Goal: Task Accomplishment & Management: Manage account settings

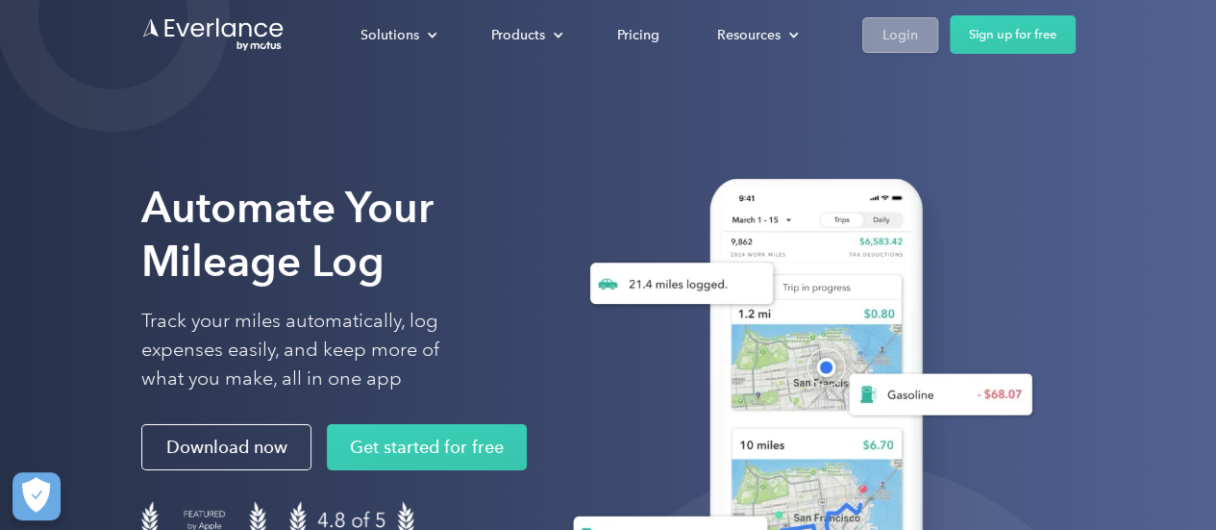
click at [913, 31] on div "Login" at bounding box center [900, 35] width 36 height 24
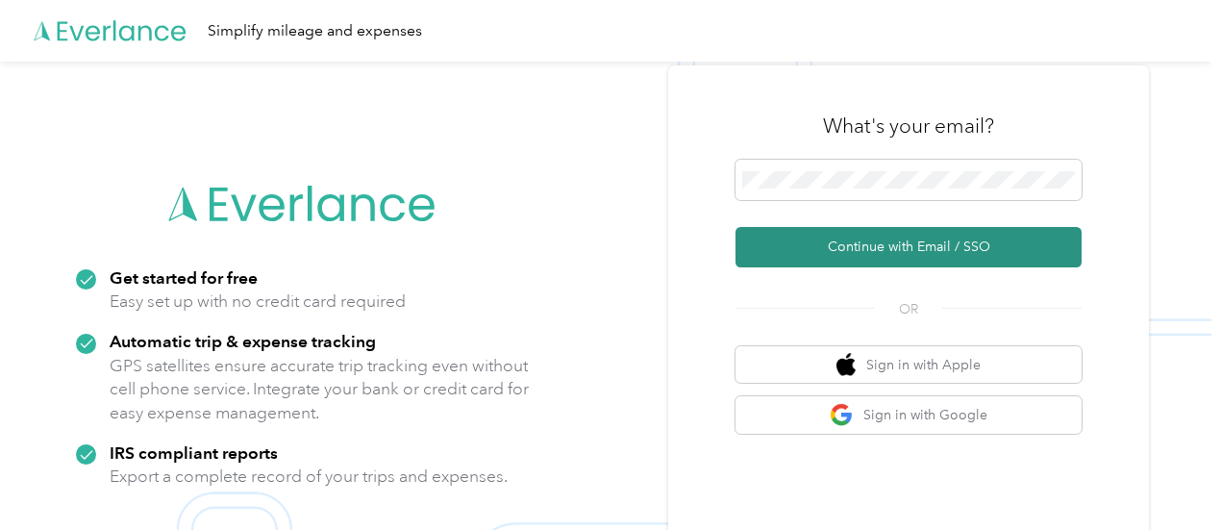
click at [828, 253] on button "Continue with Email / SSO" at bounding box center [908, 247] width 346 height 40
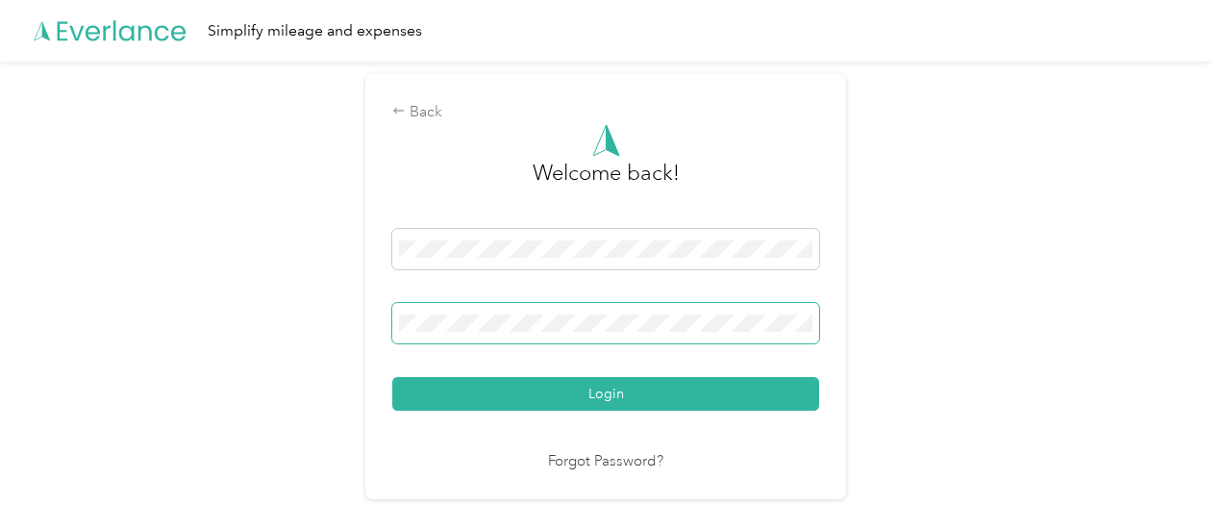
click at [392, 377] on button "Login" at bounding box center [605, 394] width 427 height 34
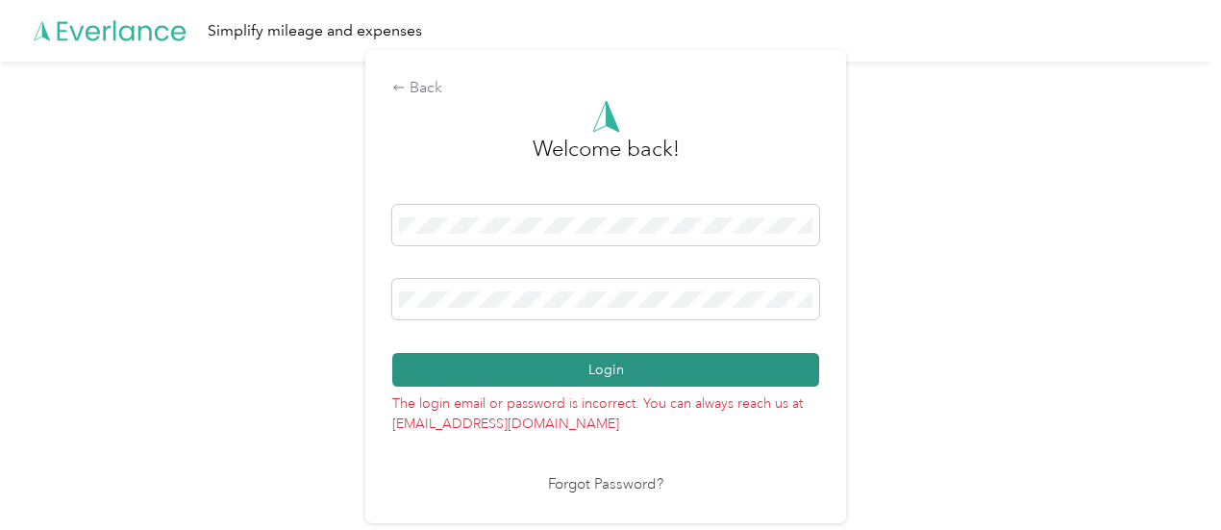
click at [669, 385] on button "Login" at bounding box center [605, 370] width 427 height 34
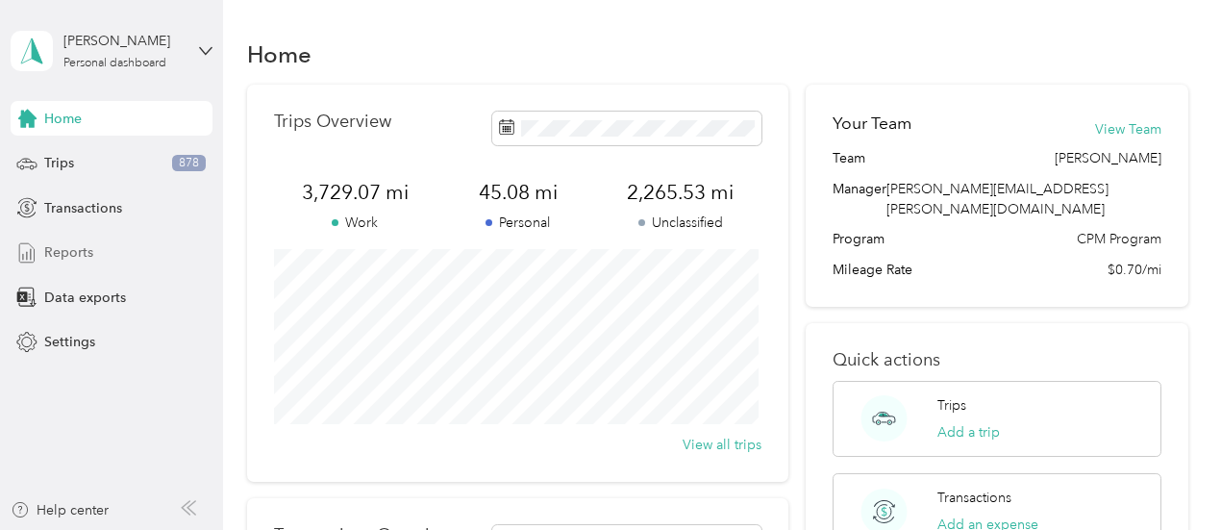
click at [87, 247] on span "Reports" at bounding box center [68, 252] width 49 height 20
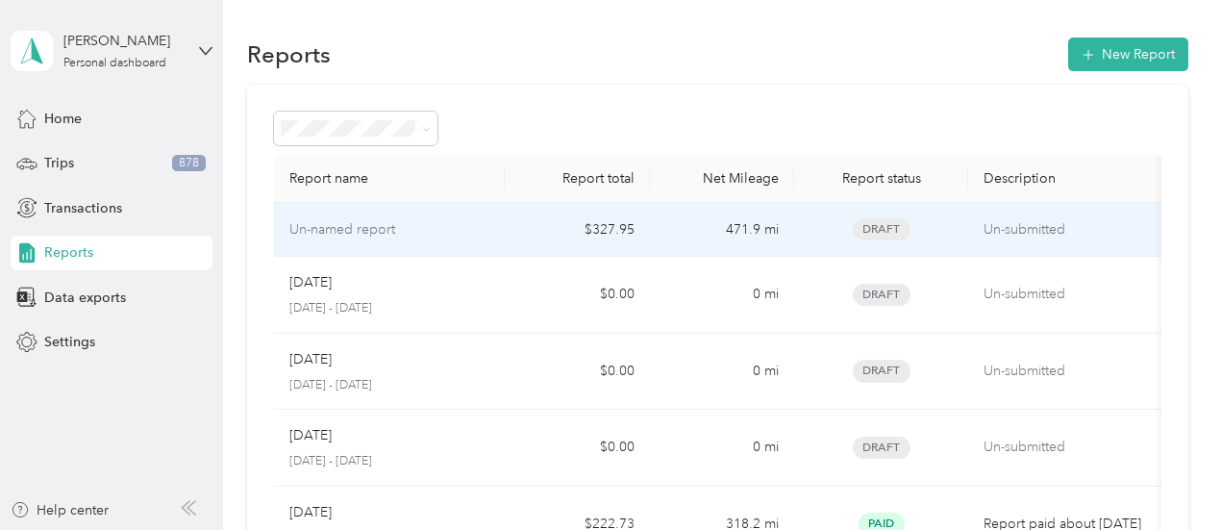
click at [428, 240] on td "Un-named report" at bounding box center [390, 230] width 232 height 54
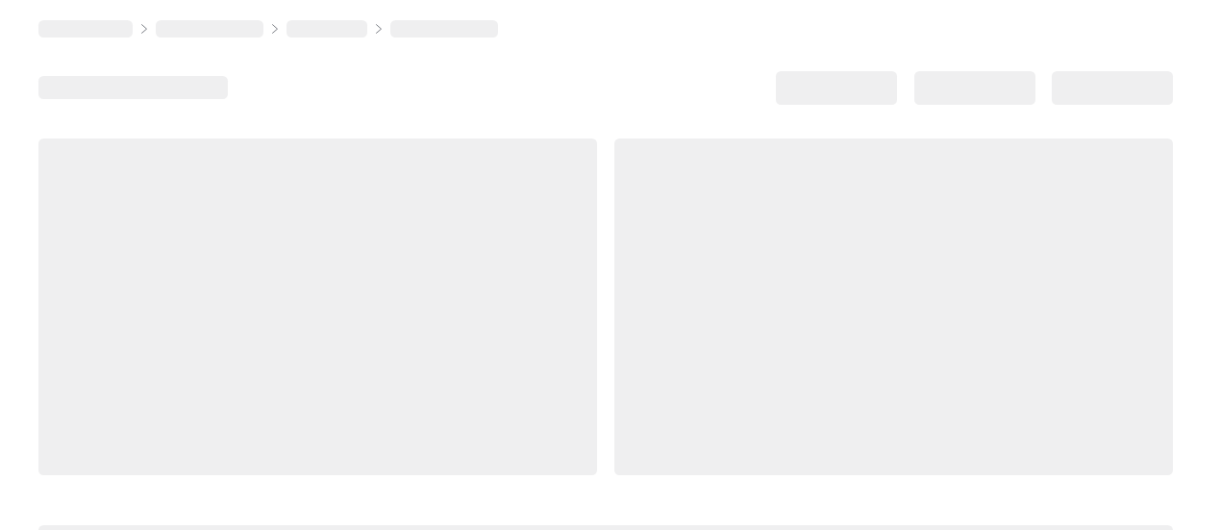
click at [614, 240] on div at bounding box center [893, 306] width 558 height 336
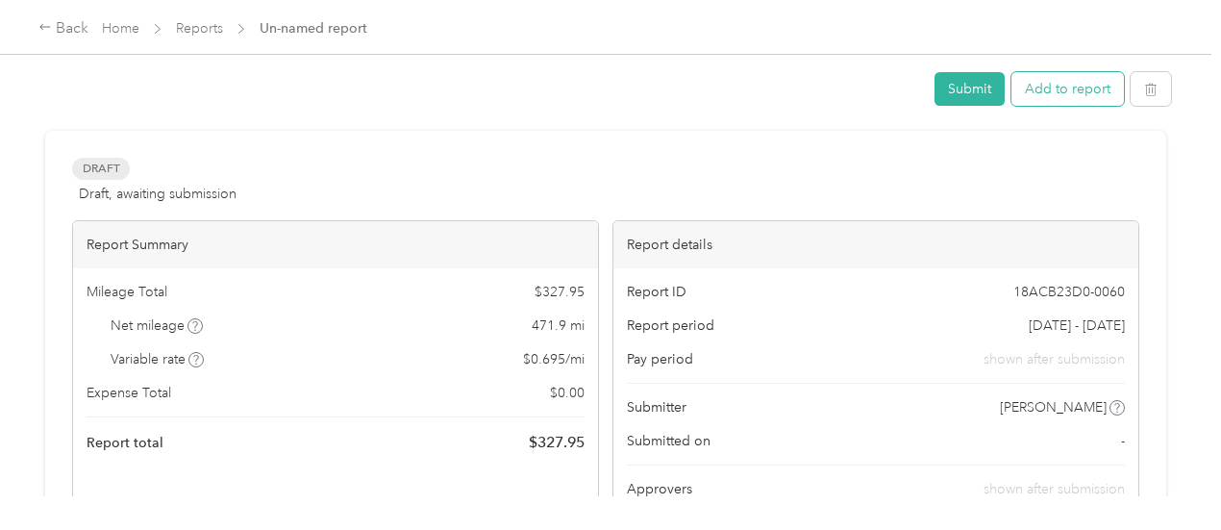
click at [1087, 103] on button "Add to report" at bounding box center [1067, 89] width 112 height 34
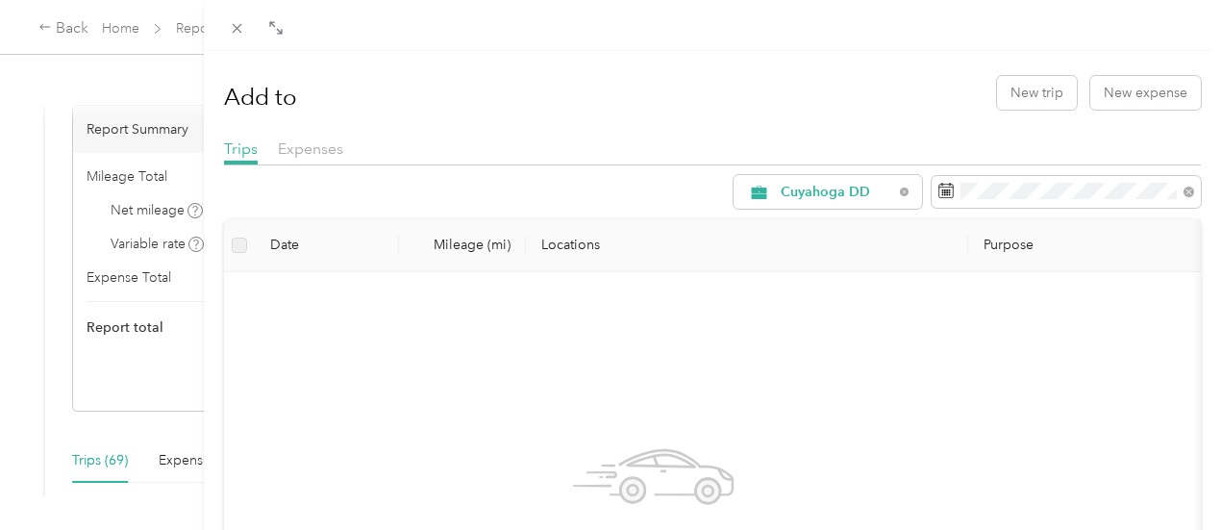
scroll to position [231, 0]
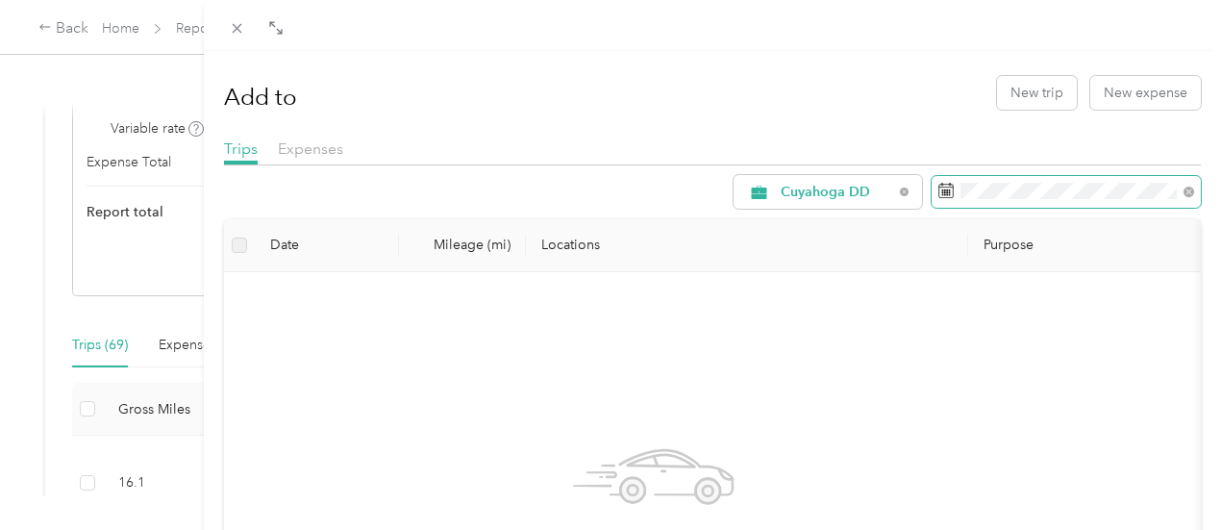
click at [958, 178] on span at bounding box center [1065, 192] width 269 height 33
click at [938, 187] on icon at bounding box center [945, 190] width 15 height 15
click at [938, 200] on span at bounding box center [945, 192] width 15 height 19
click at [939, 194] on icon at bounding box center [946, 190] width 14 height 13
click at [938, 187] on icon at bounding box center [945, 190] width 15 height 15
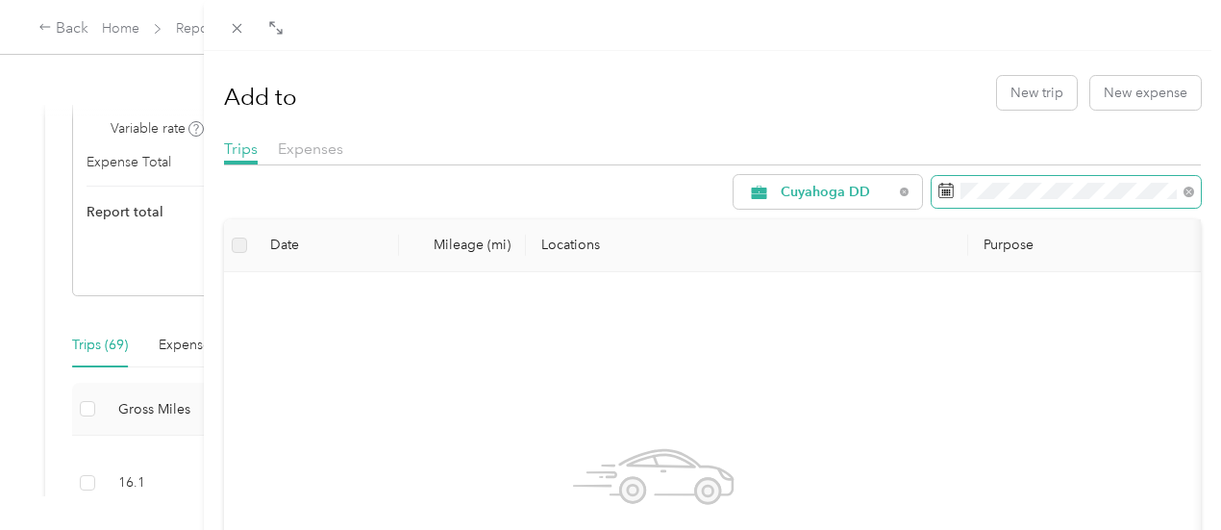
click at [938, 187] on icon at bounding box center [945, 190] width 15 height 15
click at [949, 189] on rect at bounding box center [950, 190] width 2 height 2
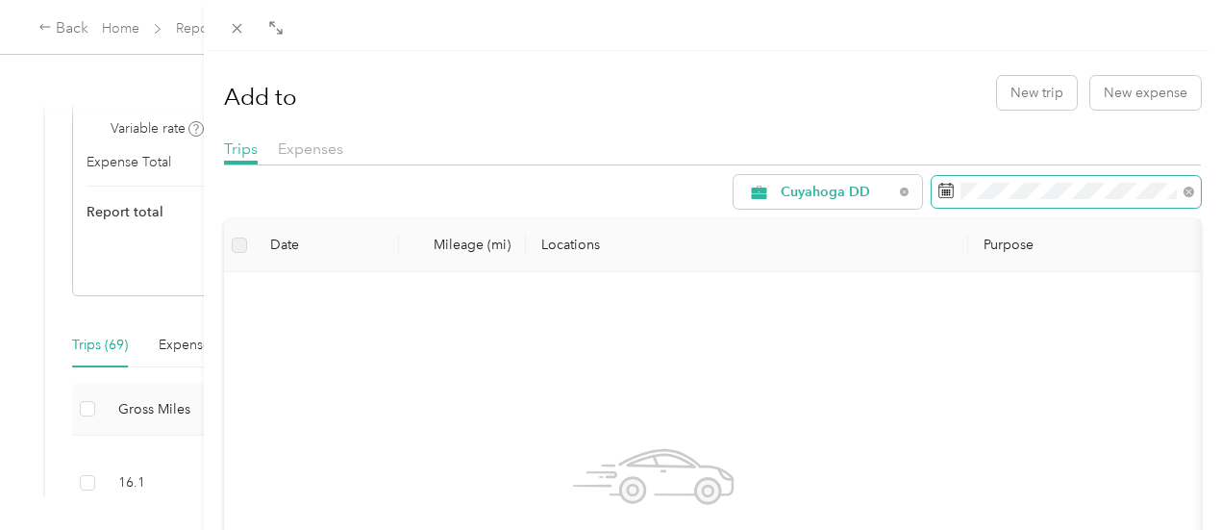
click at [949, 189] on rect at bounding box center [950, 190] width 2 height 2
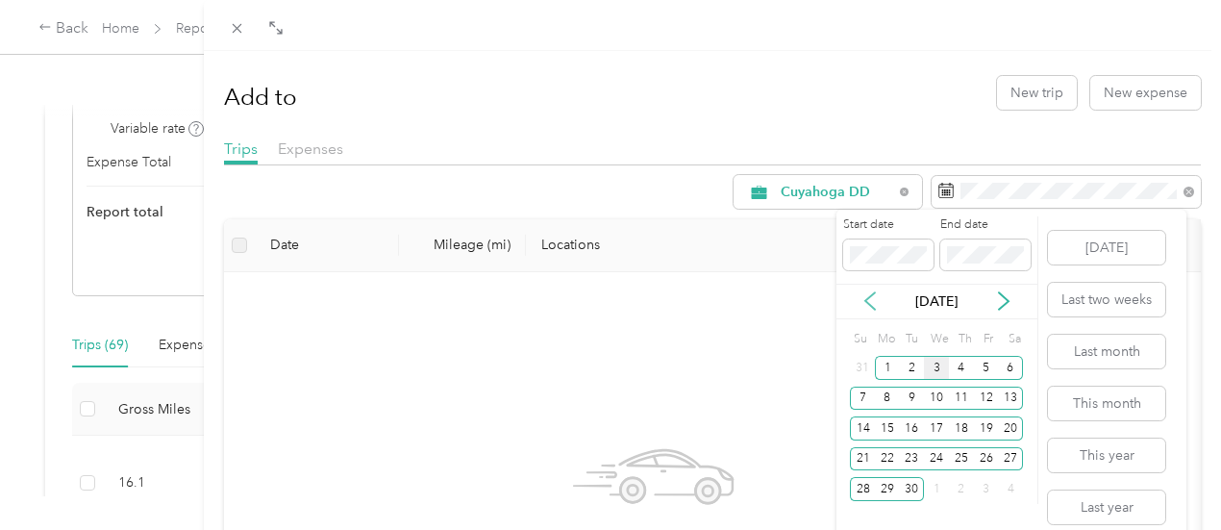
click at [869, 304] on icon at bounding box center [870, 301] width 10 height 17
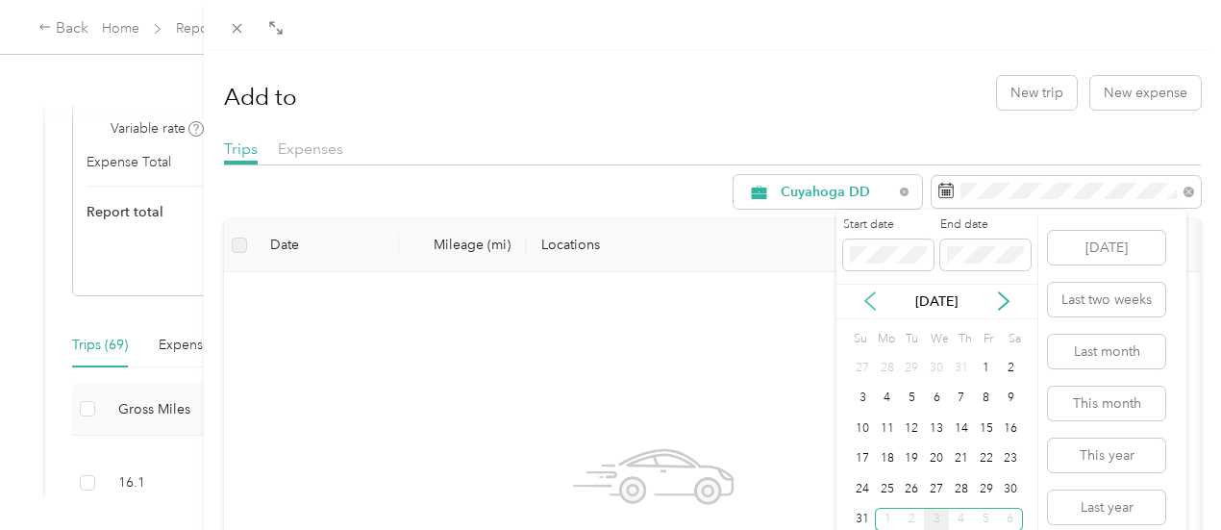
click at [869, 304] on icon at bounding box center [870, 301] width 10 height 17
click at [913, 360] on div "1" at bounding box center [912, 368] width 25 height 24
click at [961, 492] on div "31" at bounding box center [961, 489] width 25 height 24
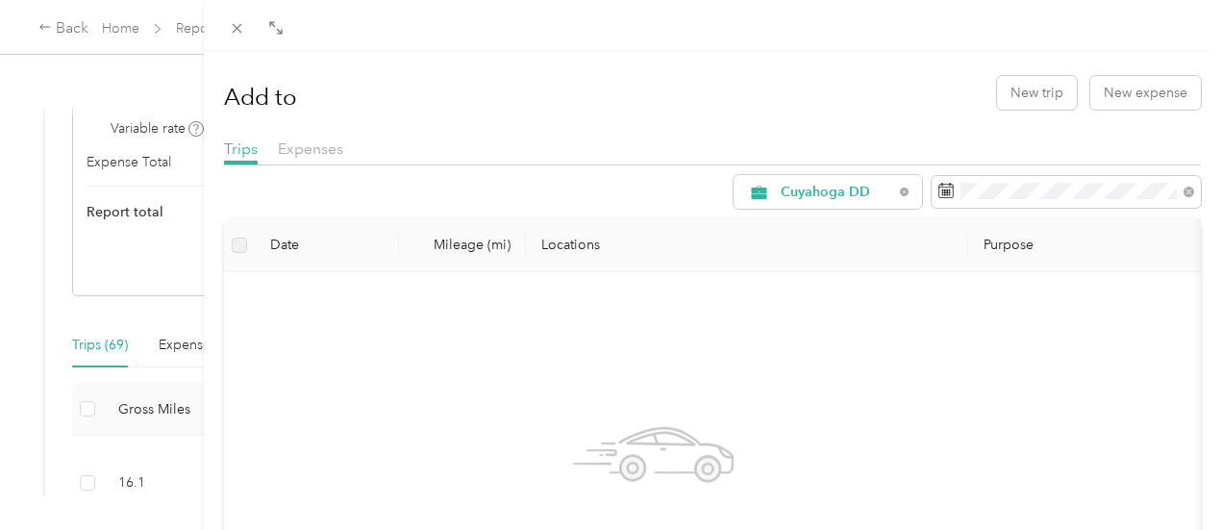
click at [189, 28] on div "Add to New trip New expense Trips Expenses Cuyahoga DD Date Mileage (mi) Locati…" at bounding box center [610, 265] width 1221 height 530
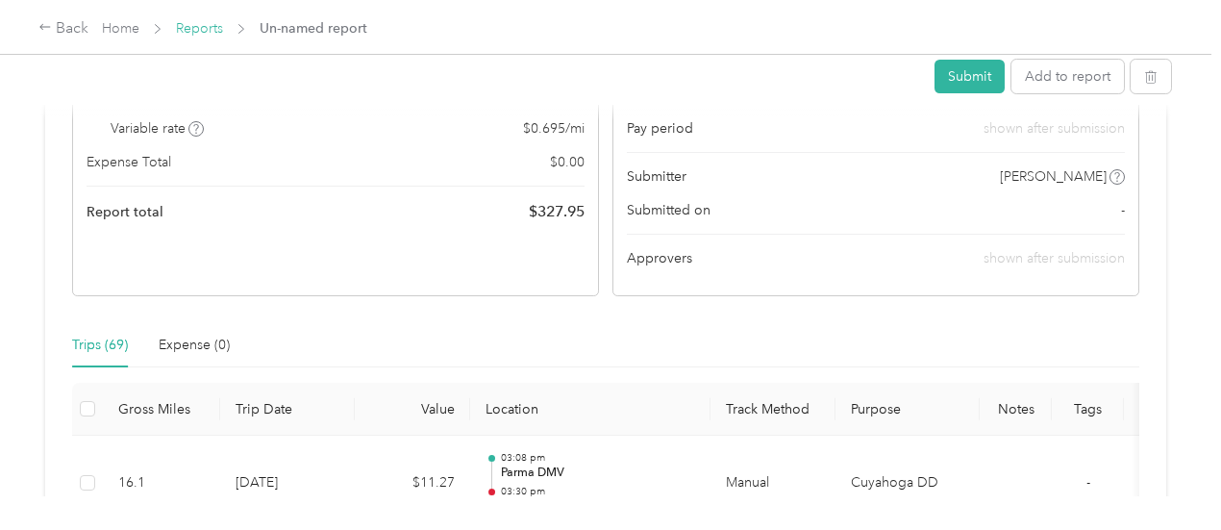
click at [184, 30] on link "Reports" at bounding box center [199, 28] width 47 height 16
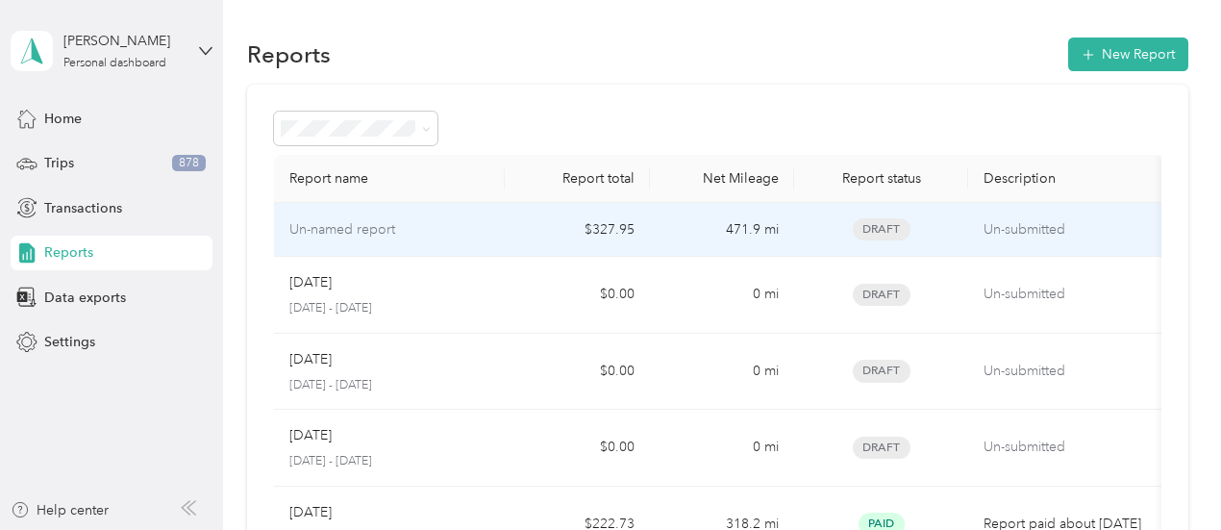
click at [418, 219] on div "Un-named report" at bounding box center [389, 229] width 201 height 21
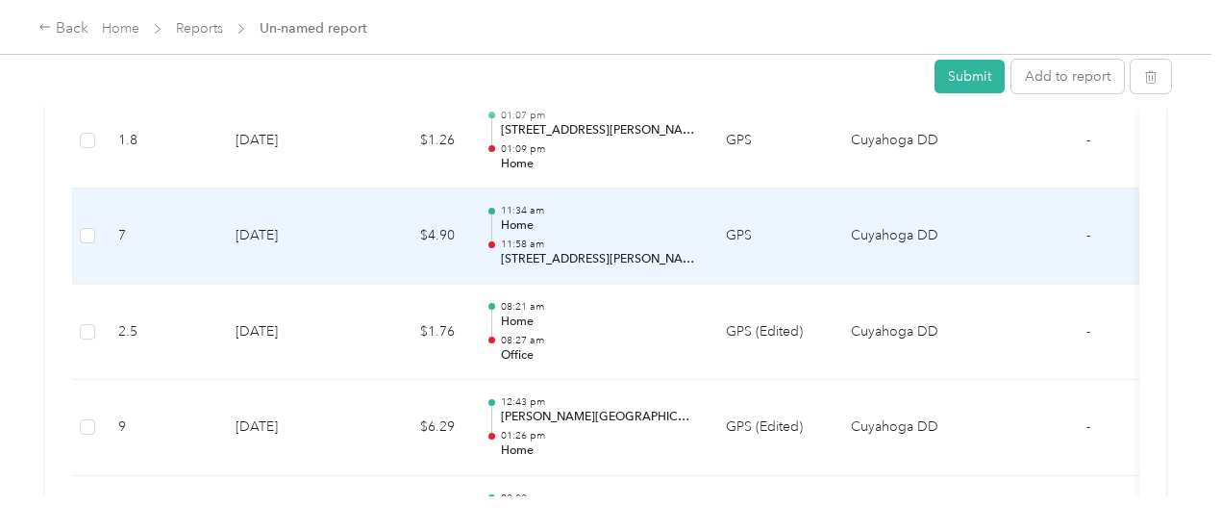
scroll to position [3767, 0]
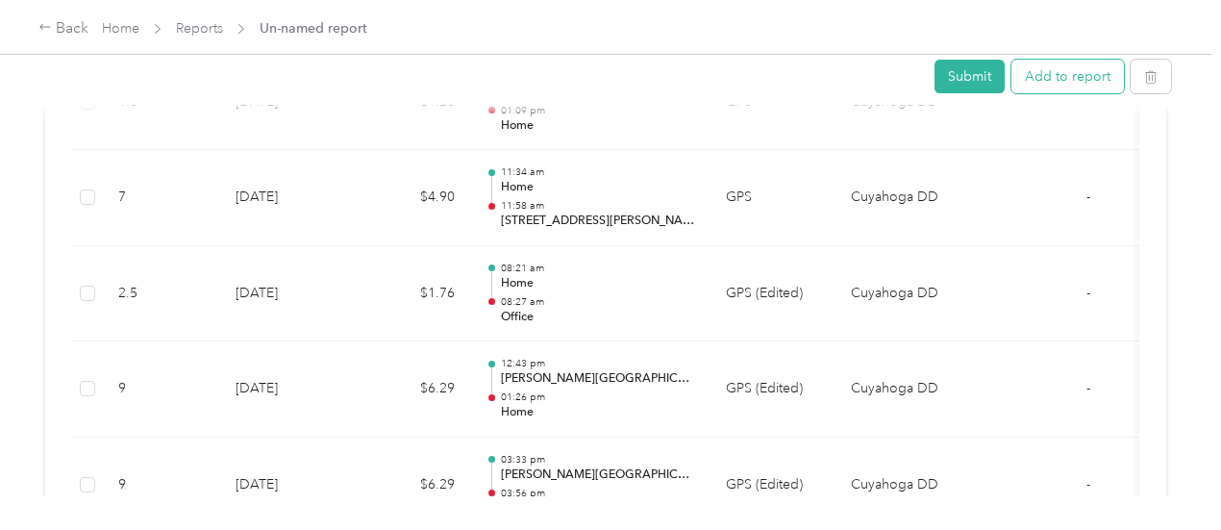
click at [1049, 78] on button "Add to report" at bounding box center [1067, 77] width 112 height 34
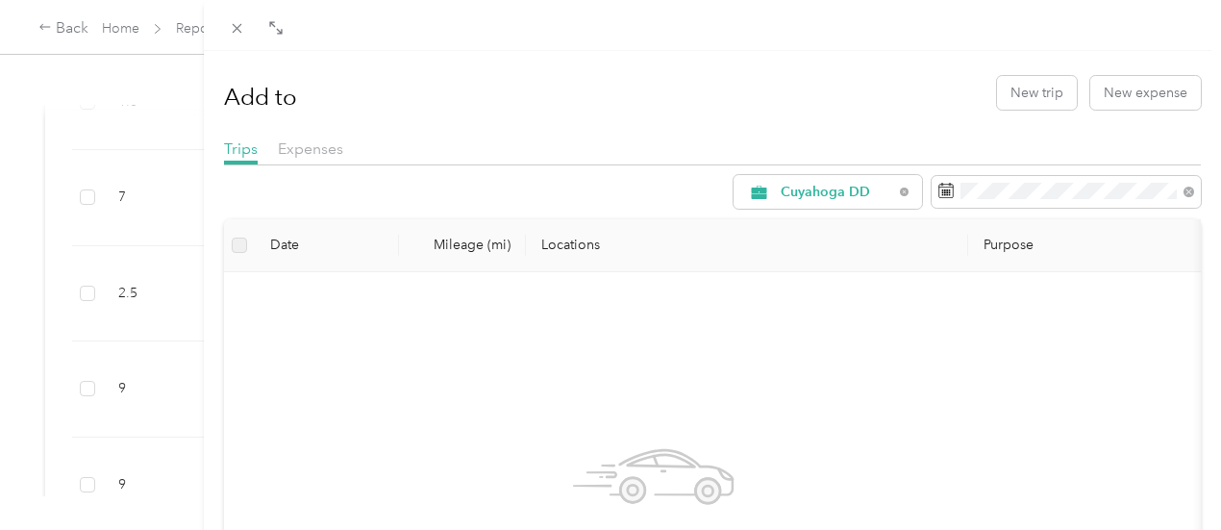
click at [185, 32] on div "Add to New trip New expense Trips Expenses Cuyahoga DD Date Mileage (mi) Locati…" at bounding box center [610, 265] width 1221 height 530
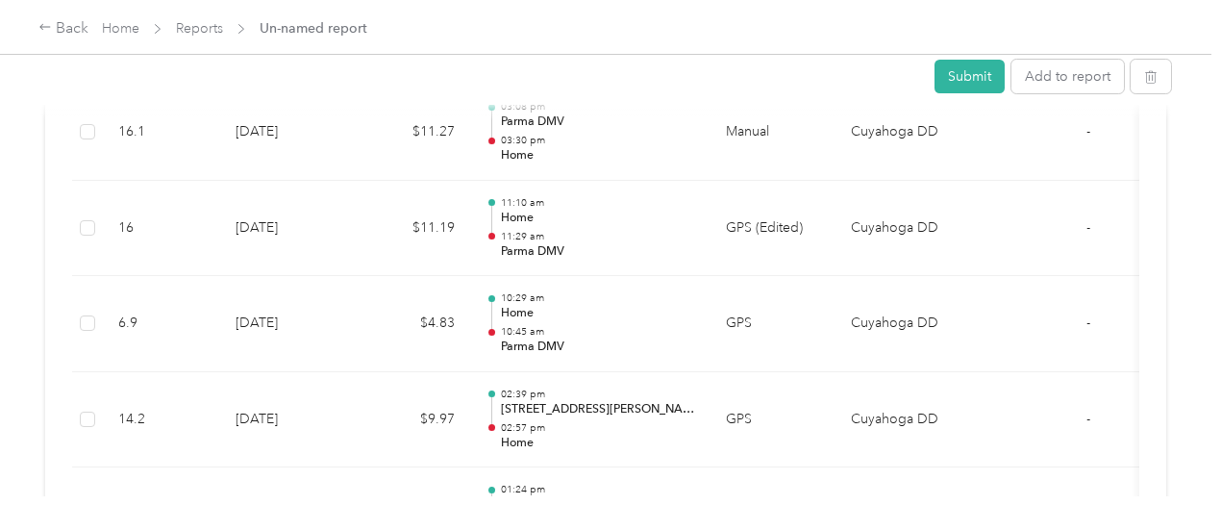
scroll to position [538, 0]
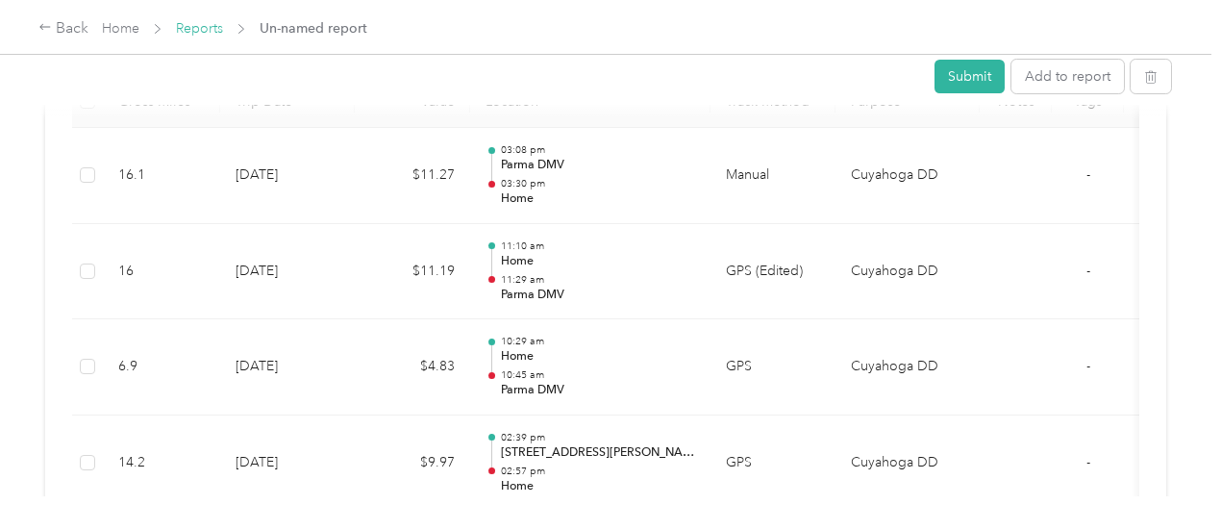
click at [196, 34] on link "Reports" at bounding box center [199, 28] width 47 height 16
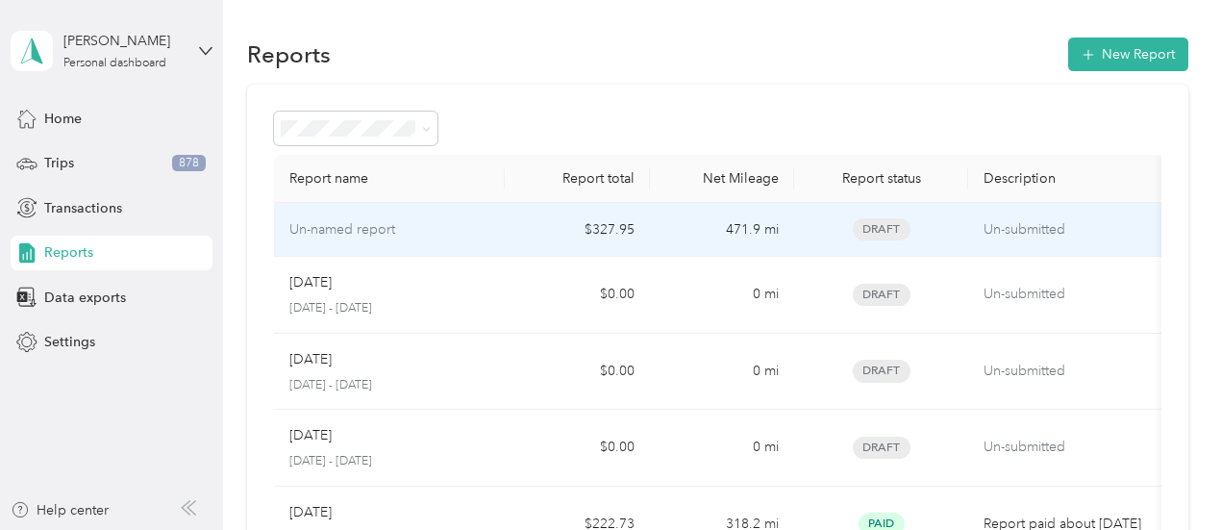
click at [367, 232] on p "Un-named report" at bounding box center [342, 229] width 106 height 21
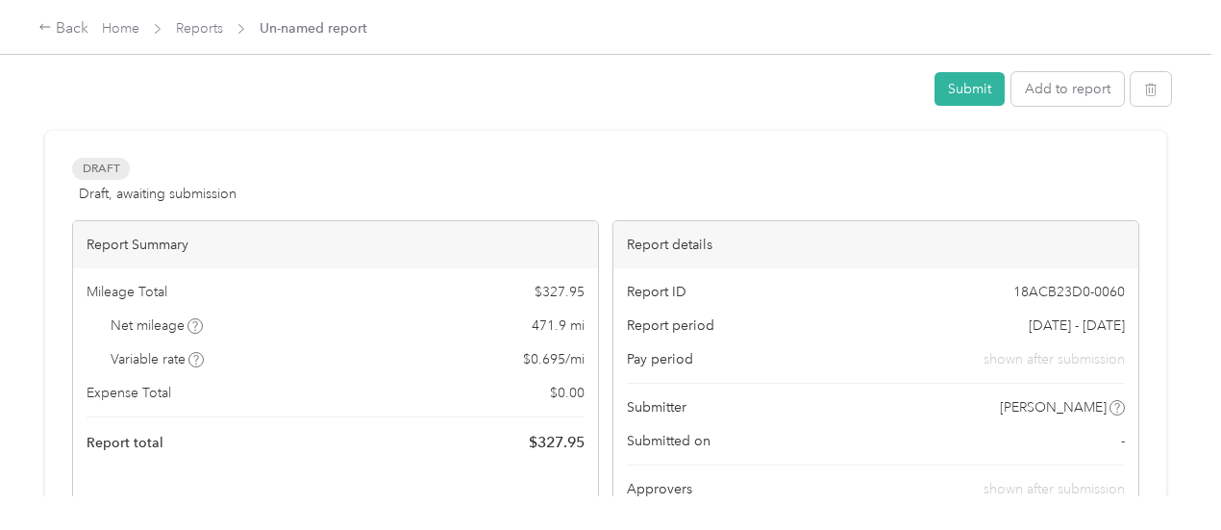
click at [1186, 150] on div "Submit Add to report Draft Draft, awaiting submission View activity & comments …" at bounding box center [605, 248] width 1211 height 496
click at [301, 28] on span "Un-named report" at bounding box center [313, 28] width 108 height 20
click at [178, 23] on link "Reports" at bounding box center [199, 28] width 47 height 16
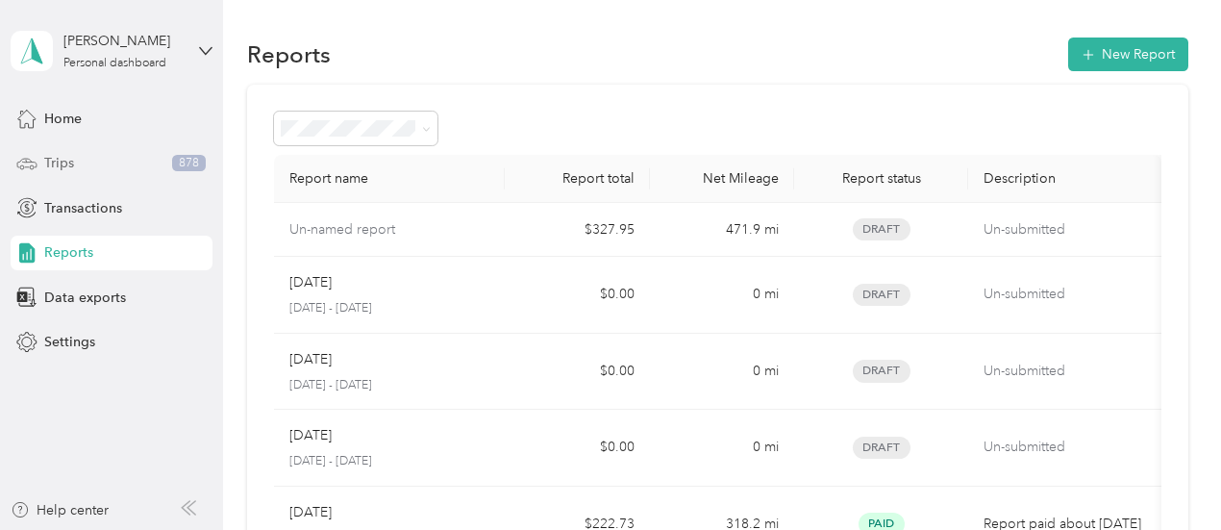
click at [66, 169] on span "Trips" at bounding box center [59, 163] width 30 height 20
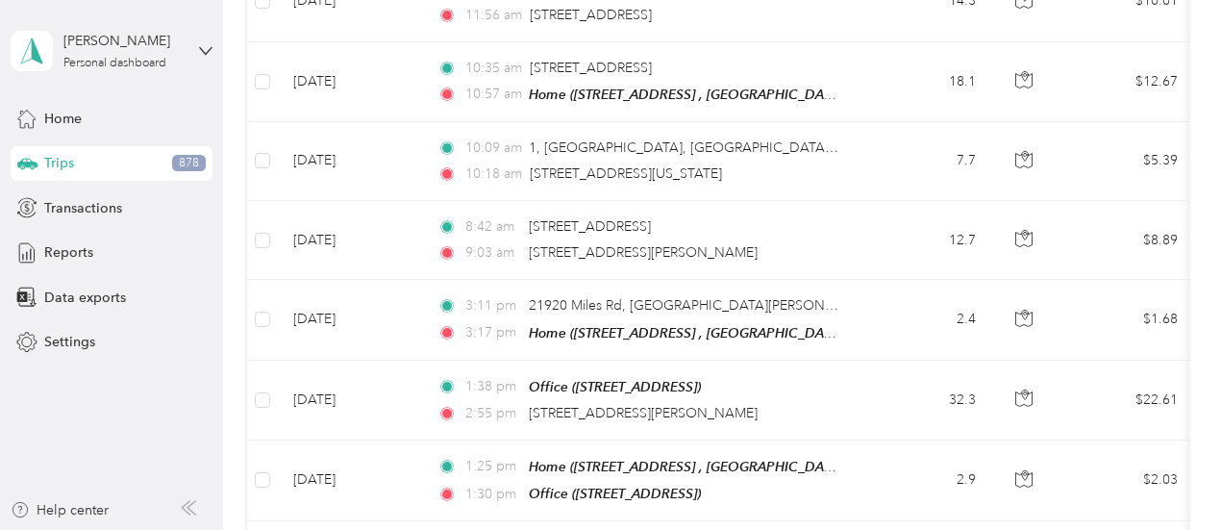
scroll to position [763, 0]
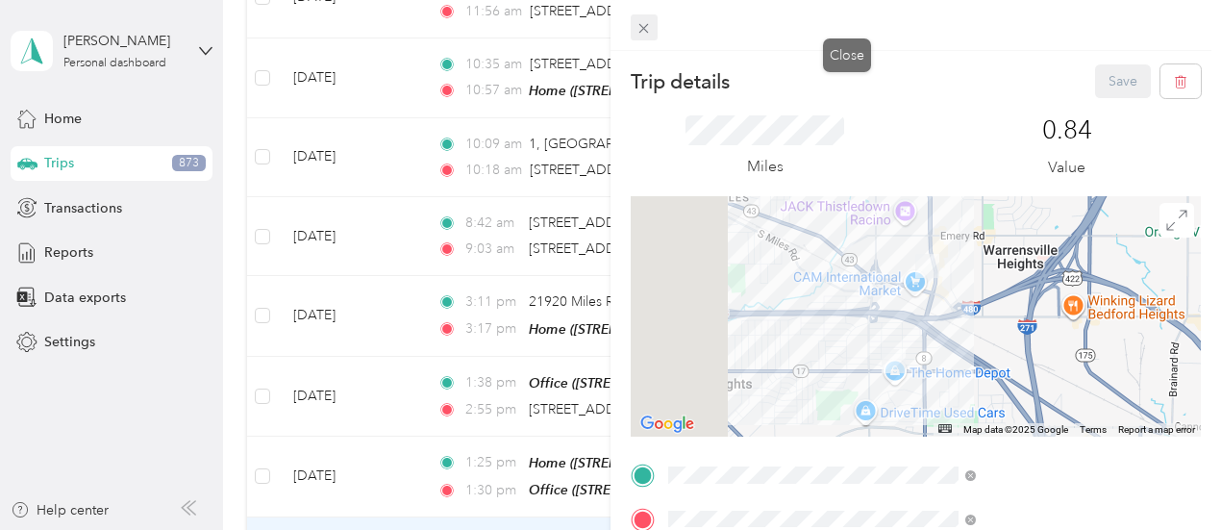
click at [649, 25] on icon at bounding box center [644, 29] width 10 height 10
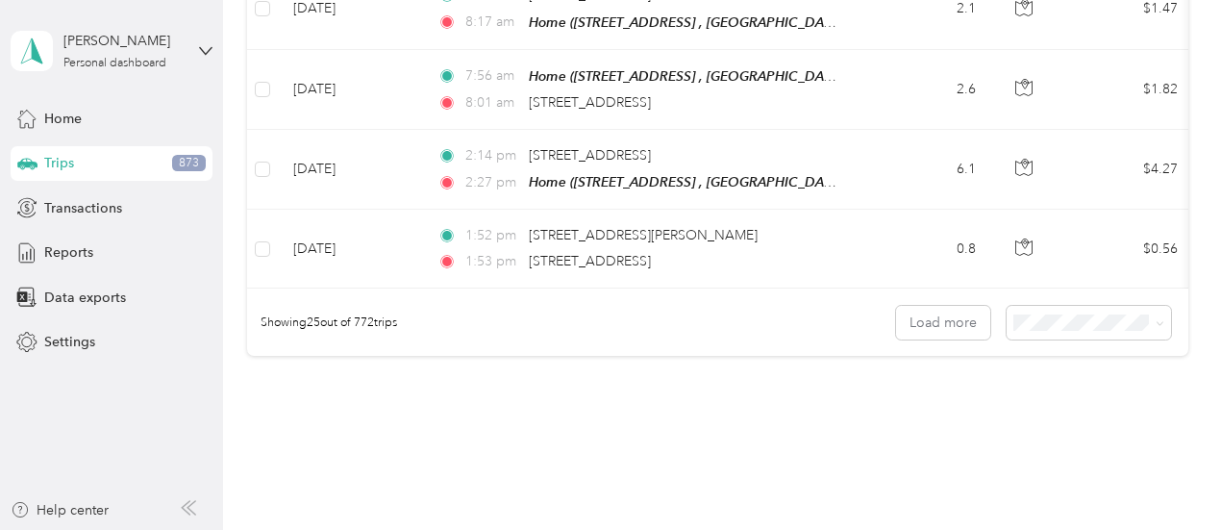
scroll to position [2109, 0]
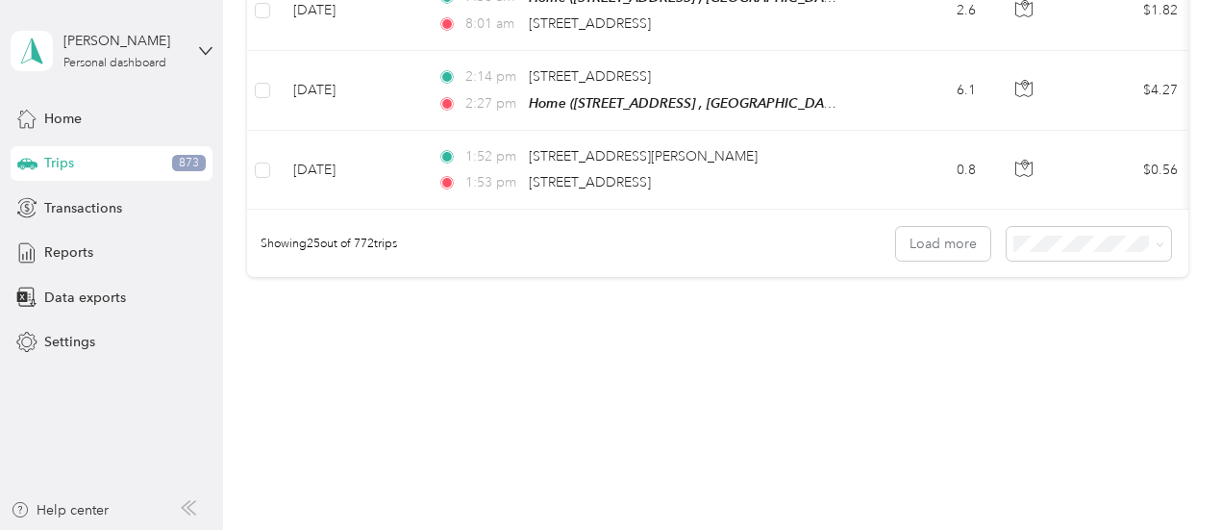
click at [1023, 291] on span "50 per load" at bounding box center [1050, 290] width 71 height 16
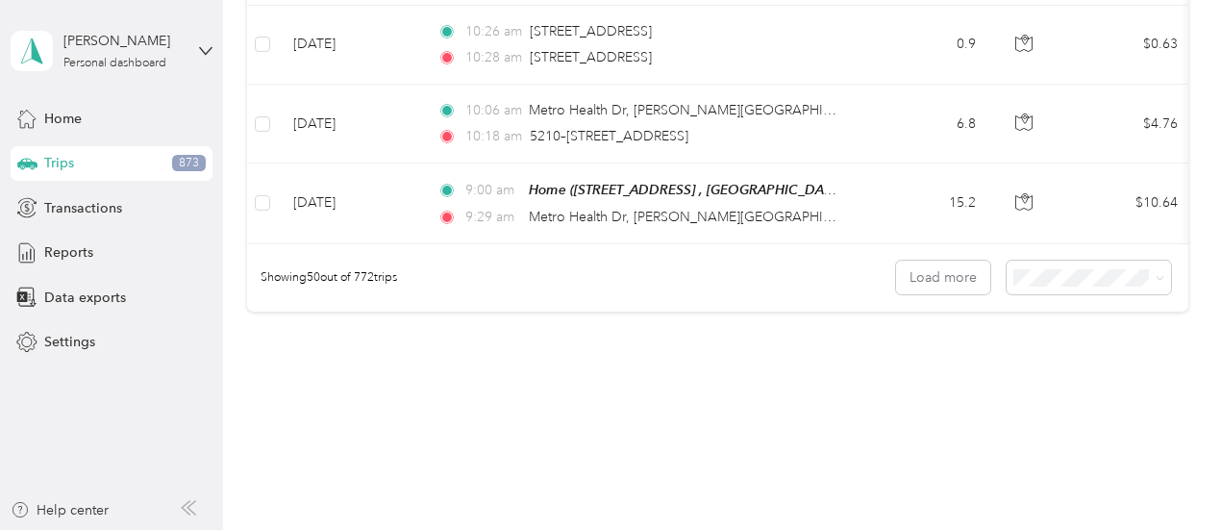
scroll to position [4077, 0]
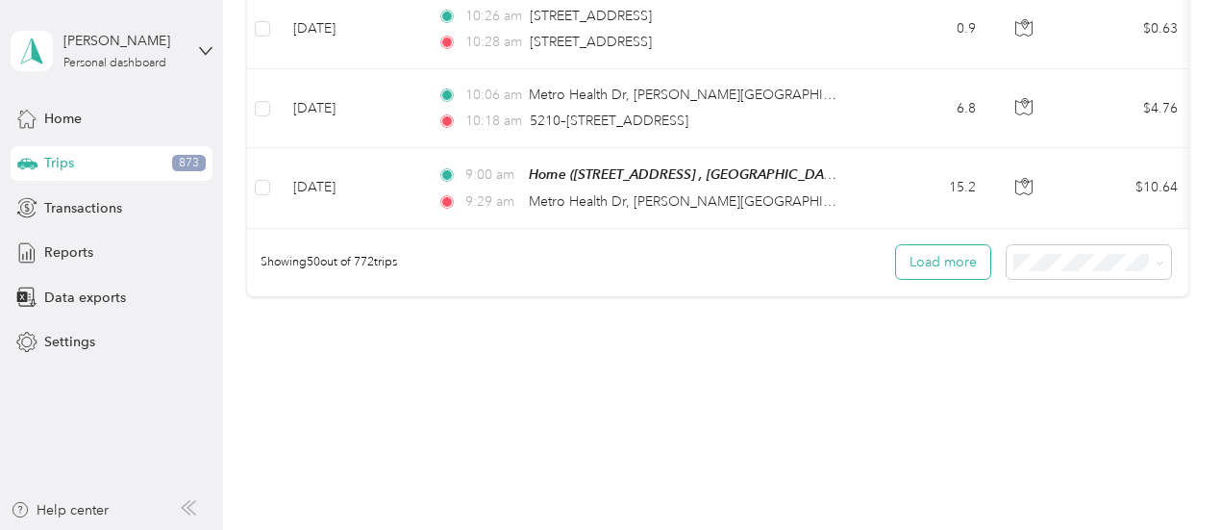
click at [954, 245] on button "Load more" at bounding box center [943, 262] width 94 height 34
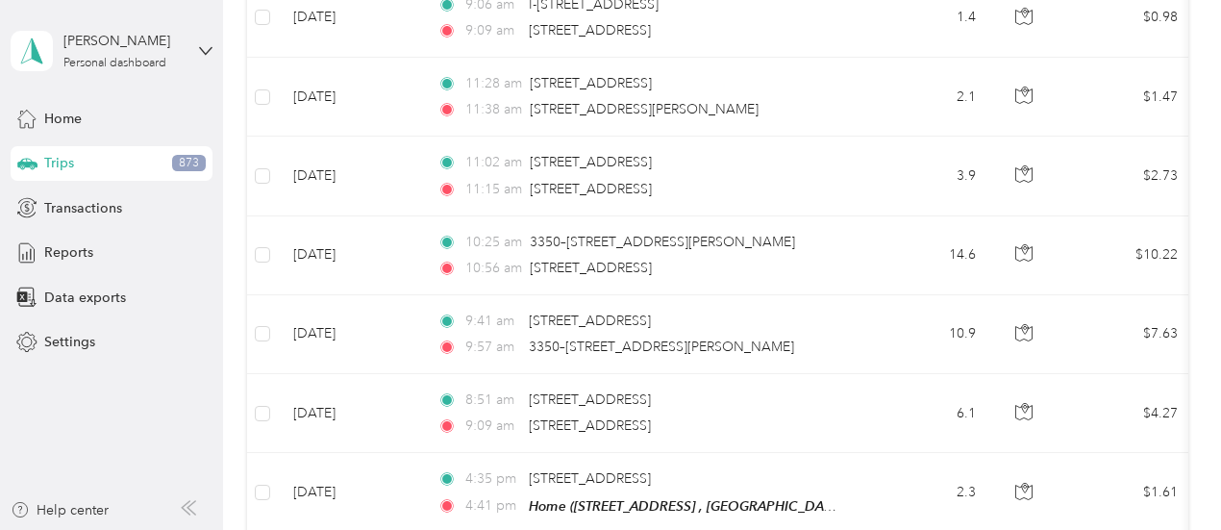
scroll to position [8013, 0]
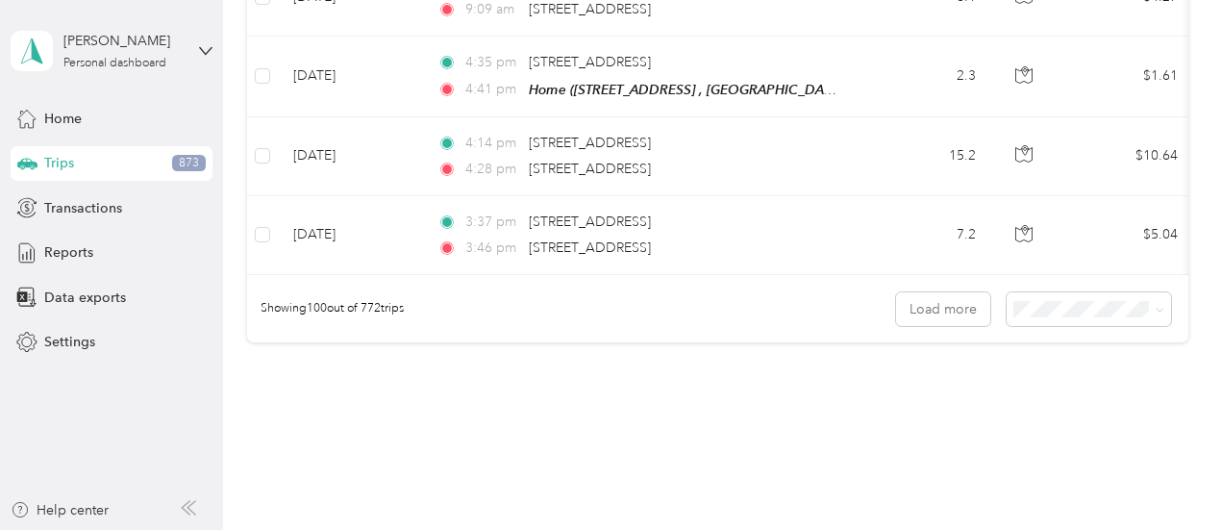
click at [1057, 262] on span "25 per load" at bounding box center [1050, 258] width 71 height 16
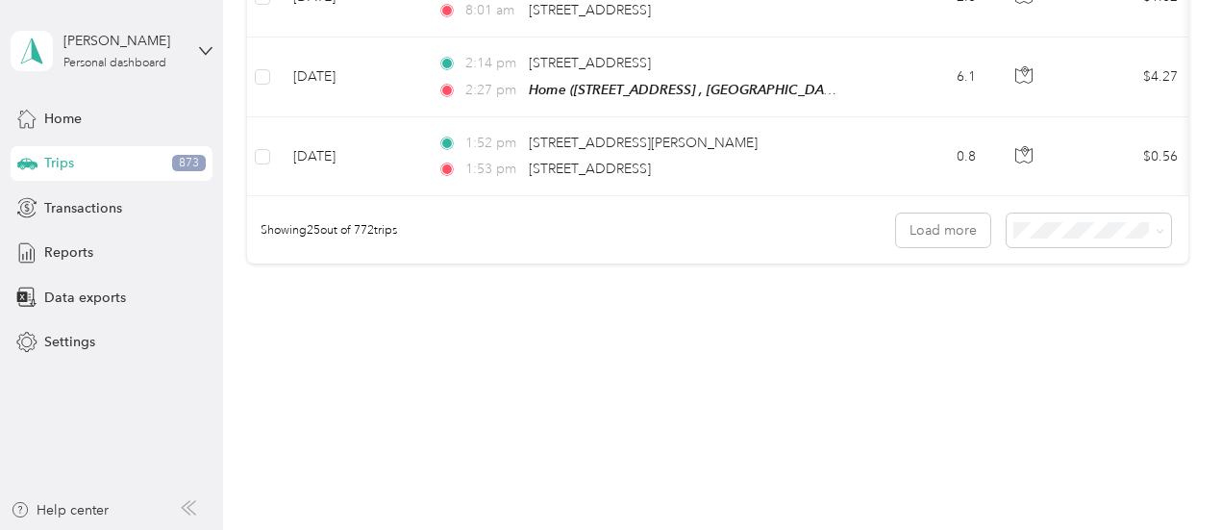
scroll to position [2109, 0]
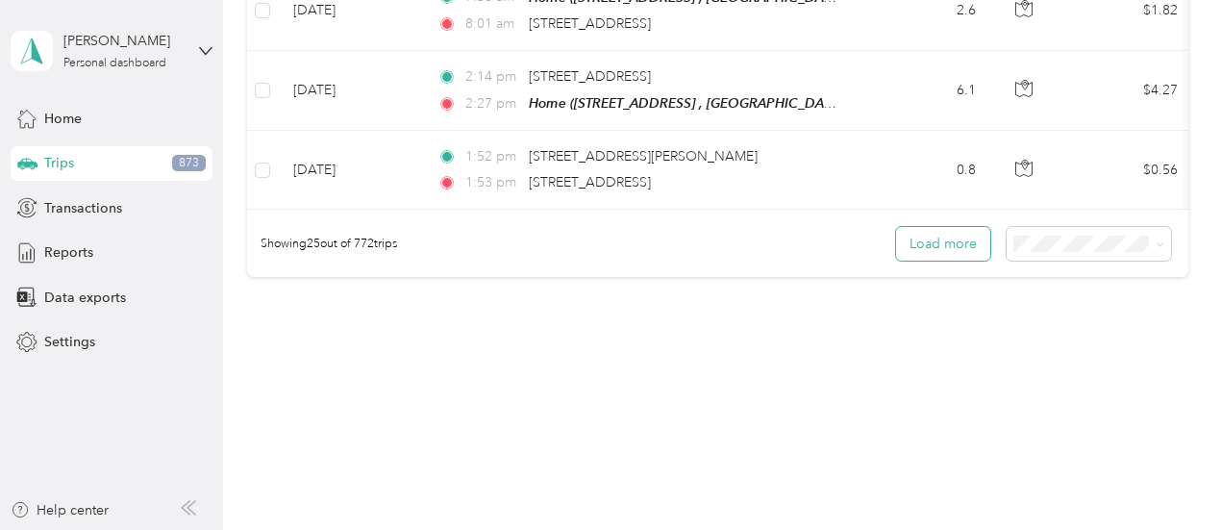
click at [940, 228] on button "Load more" at bounding box center [943, 244] width 94 height 34
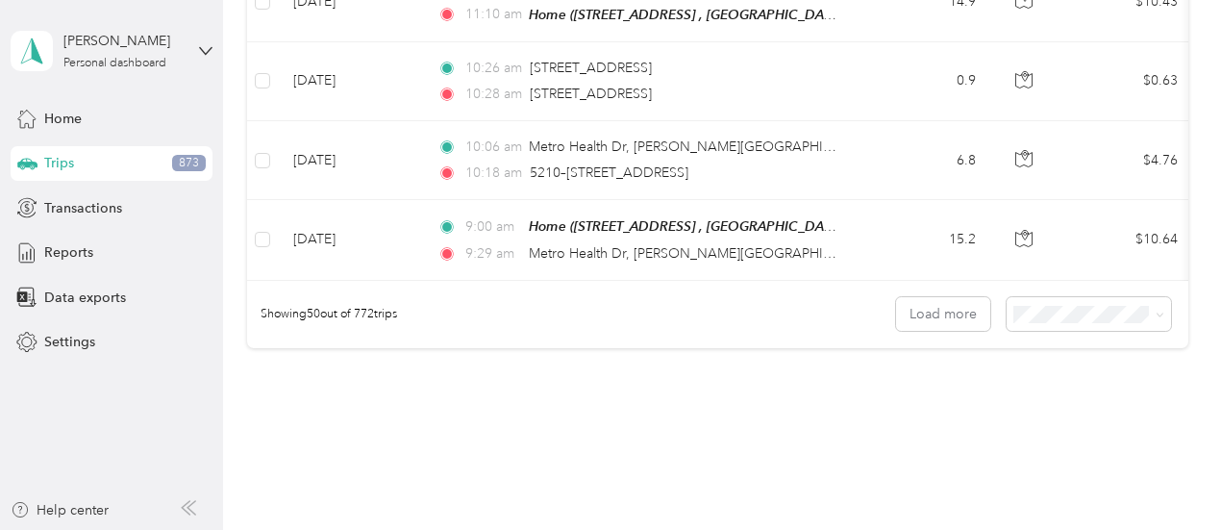
scroll to position [4077, 0]
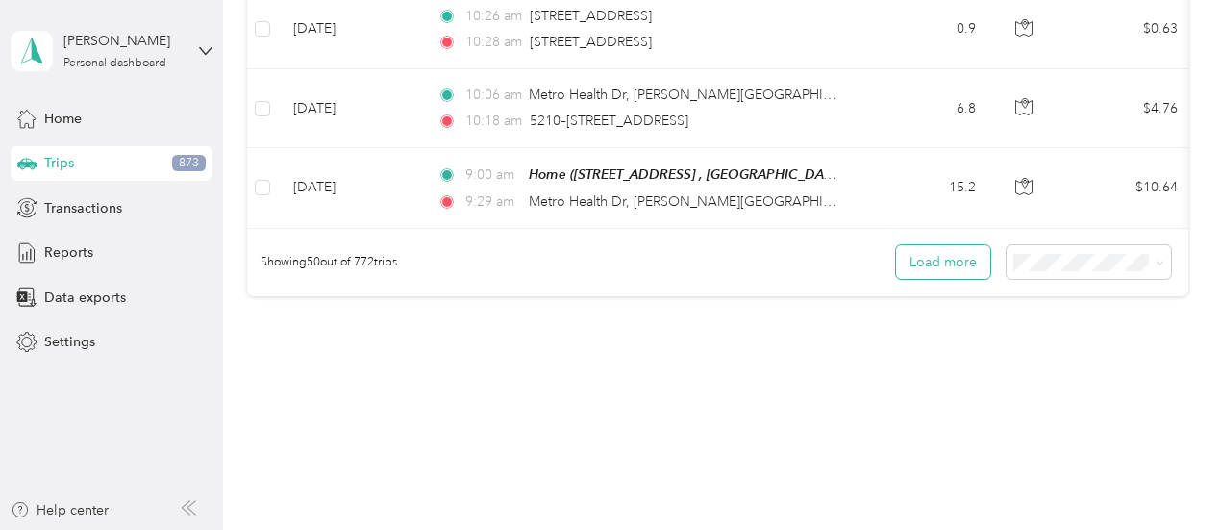
click at [957, 245] on button "Load more" at bounding box center [943, 262] width 94 height 34
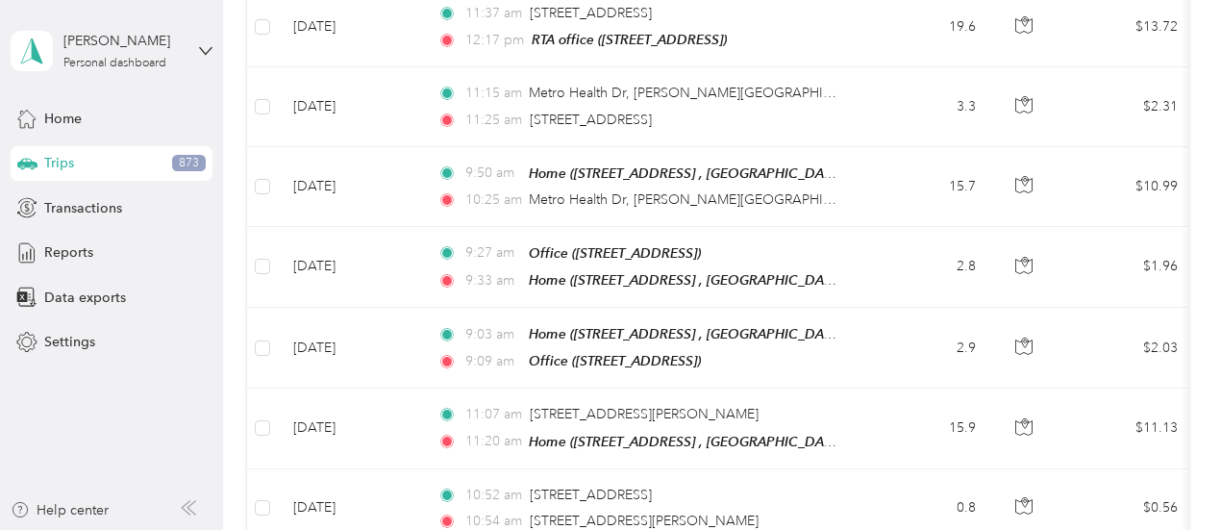
scroll to position [6045, 0]
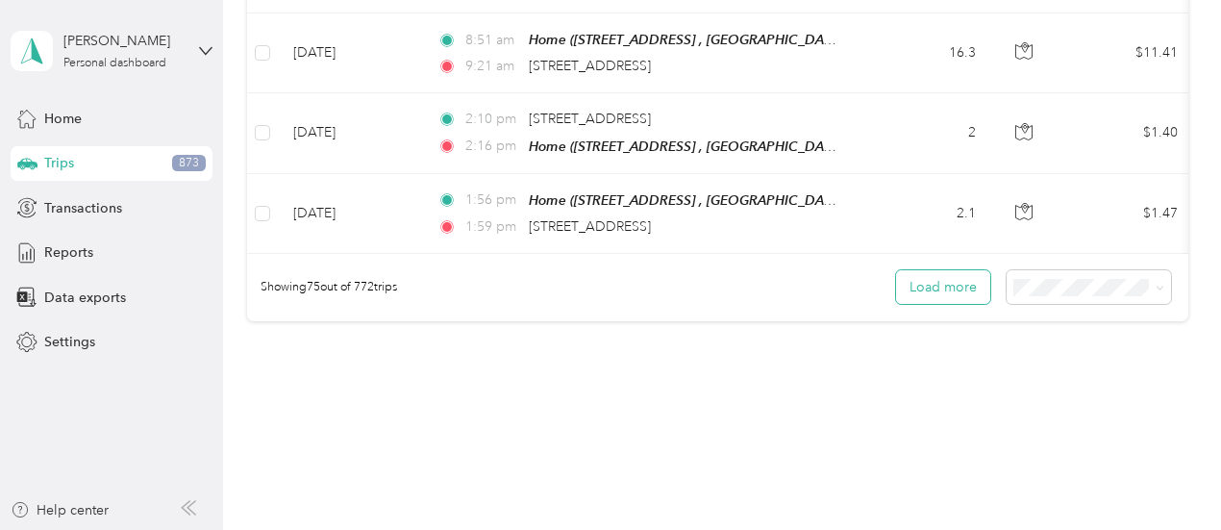
click at [942, 270] on button "Load more" at bounding box center [943, 287] width 94 height 34
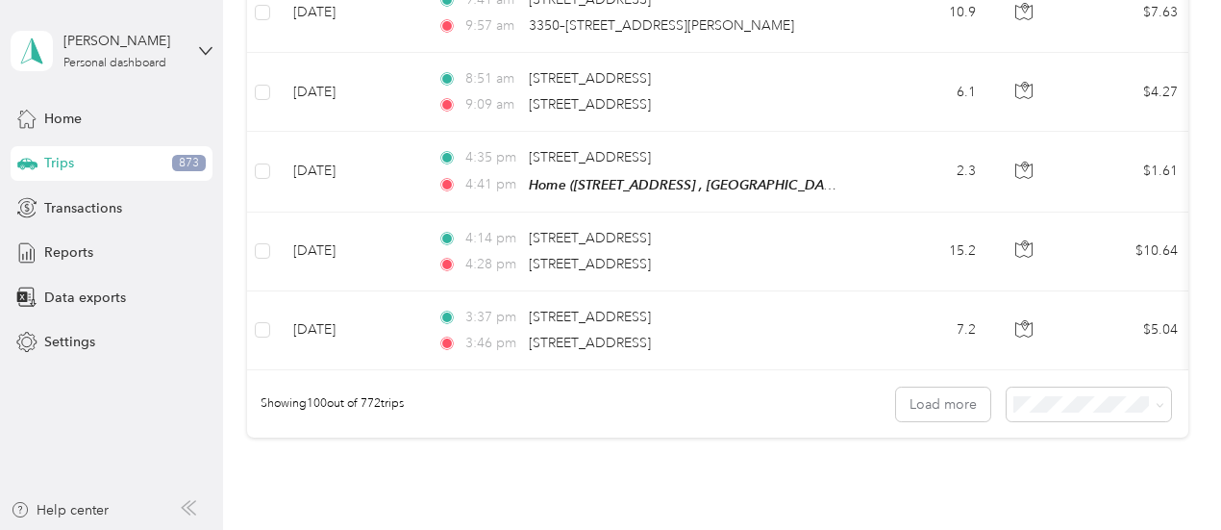
scroll to position [8013, 0]
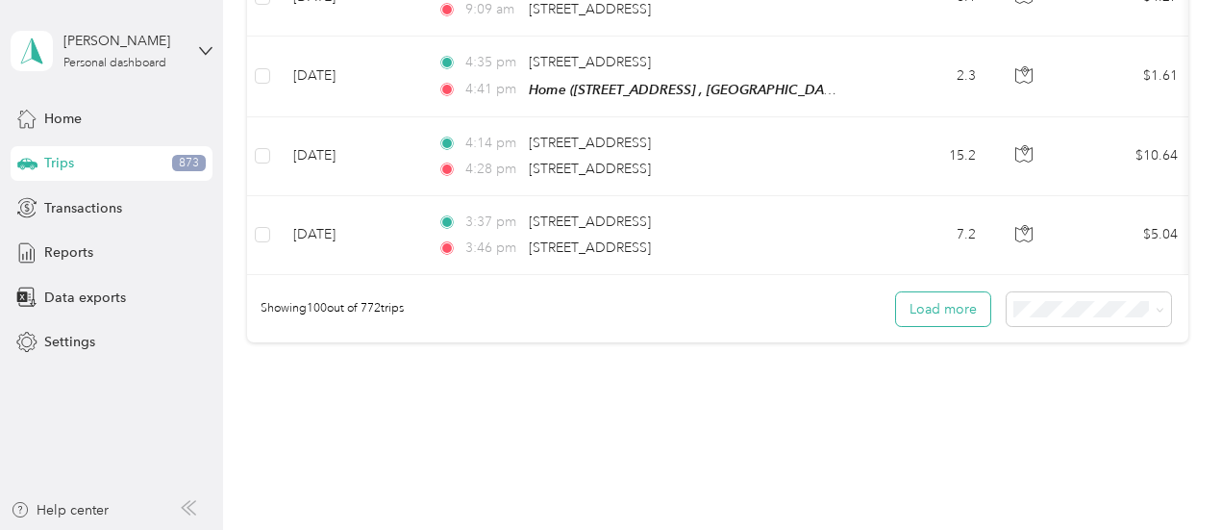
click at [959, 292] on button "Load more" at bounding box center [943, 309] width 94 height 34
click at [938, 292] on button "Load more" at bounding box center [943, 309] width 94 height 34
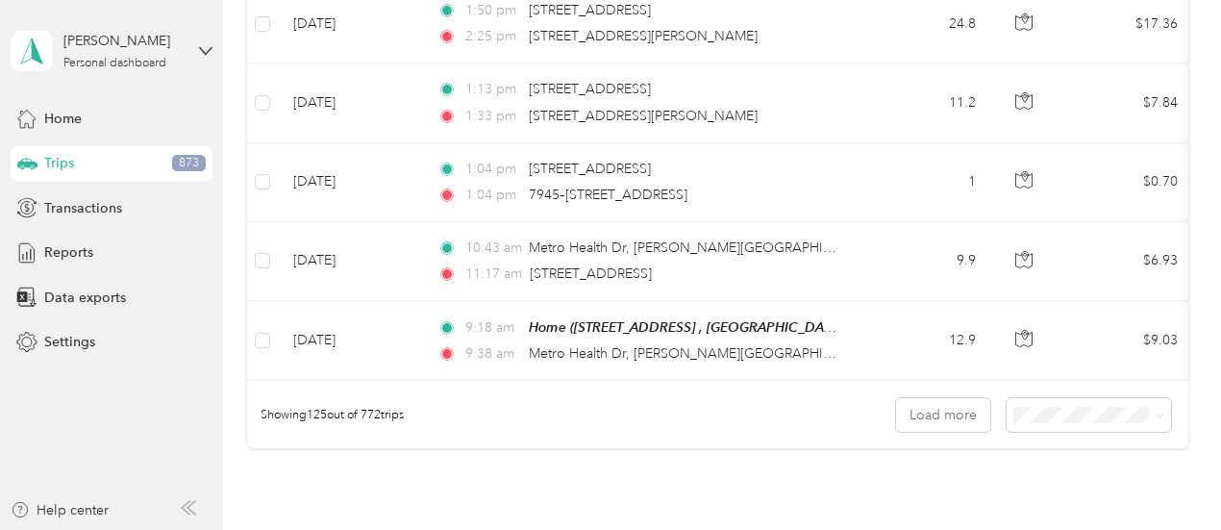
scroll to position [9981, 0]
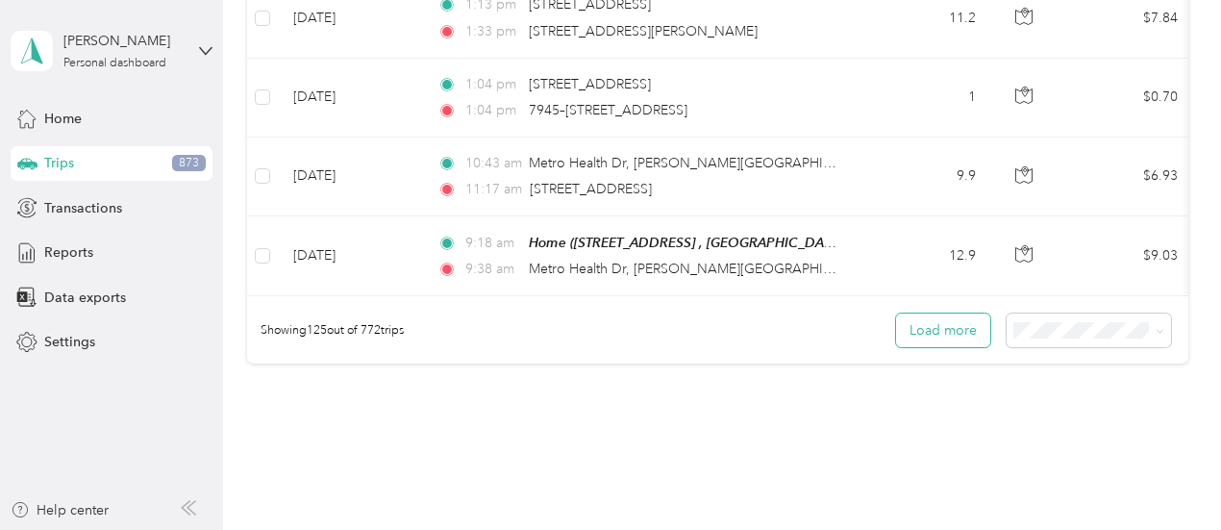
click at [932, 313] on button "Load more" at bounding box center [943, 330] width 94 height 34
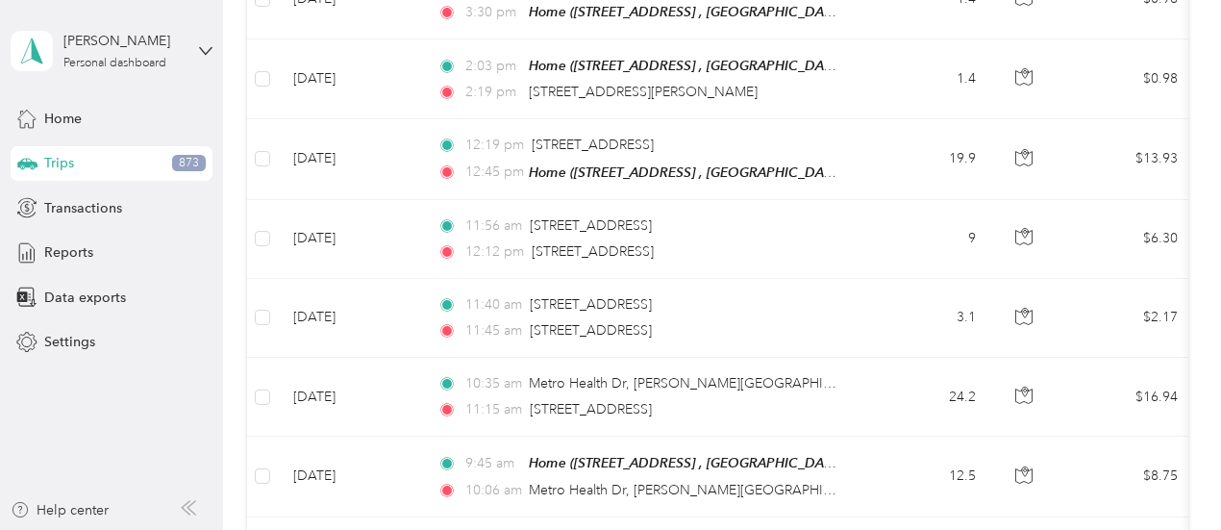
scroll to position [10813, 0]
